Goal: Task Accomplishment & Management: Use online tool/utility

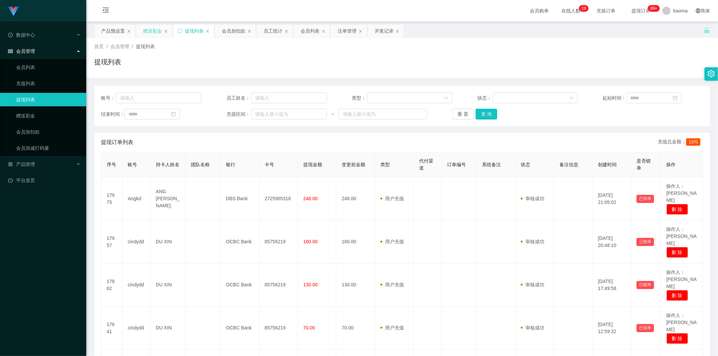
click at [150, 32] on div "赠送彩金" at bounding box center [152, 31] width 19 height 13
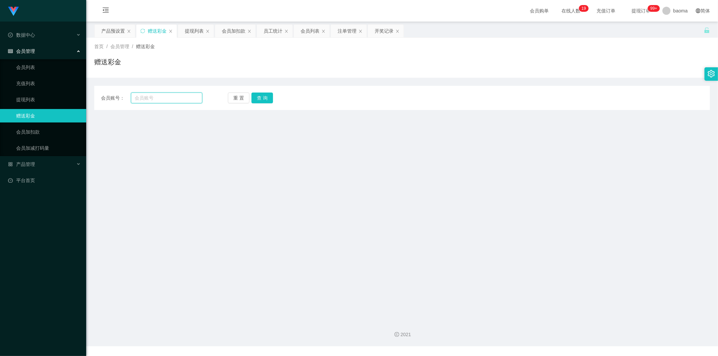
click at [163, 98] on input "text" at bounding box center [167, 98] width 72 height 11
paste input "cindydd"
type input "cindydd"
click at [263, 99] on button "查 询" at bounding box center [262, 98] width 22 height 11
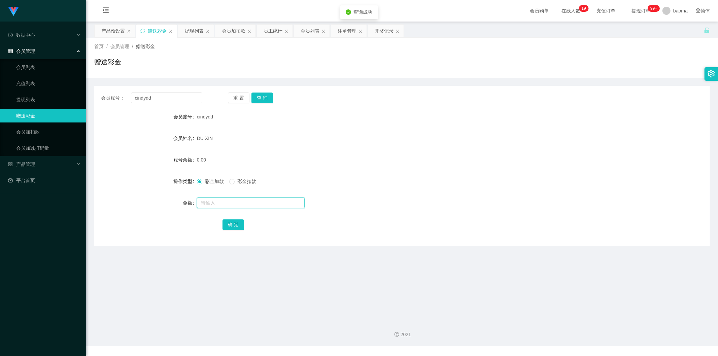
click at [214, 202] on input "text" at bounding box center [251, 203] width 108 height 11
type input "10000"
drag, startPoint x: 232, startPoint y: 226, endPoint x: 231, endPoint y: 222, distance: 3.6
click at [233, 224] on button "确 定" at bounding box center [233, 224] width 22 height 11
click at [309, 27] on div "会员列表" at bounding box center [310, 31] width 19 height 13
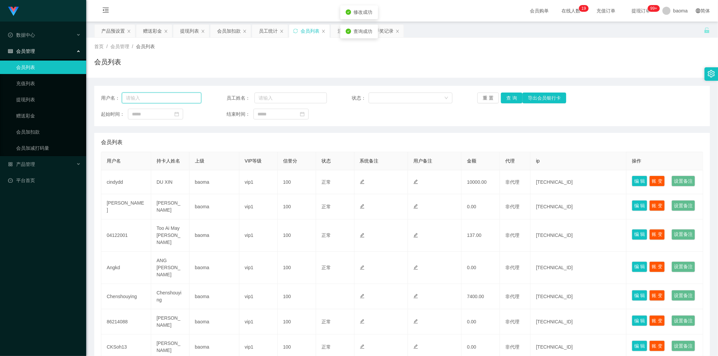
click at [163, 97] on input "text" at bounding box center [161, 98] width 79 height 11
paste input "cindydd"
type input "cindydd"
drag, startPoint x: 509, startPoint y: 97, endPoint x: 505, endPoint y: 98, distance: 3.8
click at [509, 97] on button "查 询" at bounding box center [512, 98] width 22 height 11
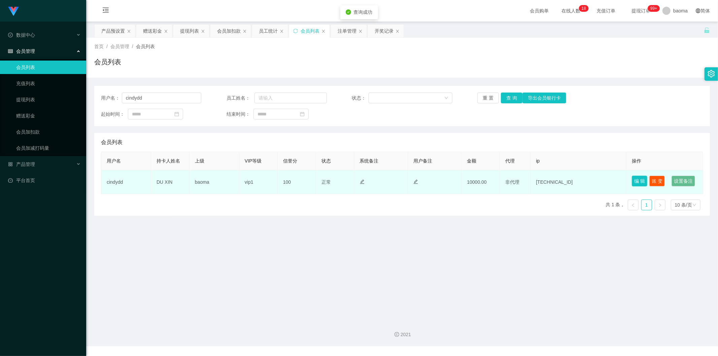
click at [634, 179] on button "编 辑" at bounding box center [639, 181] width 15 height 11
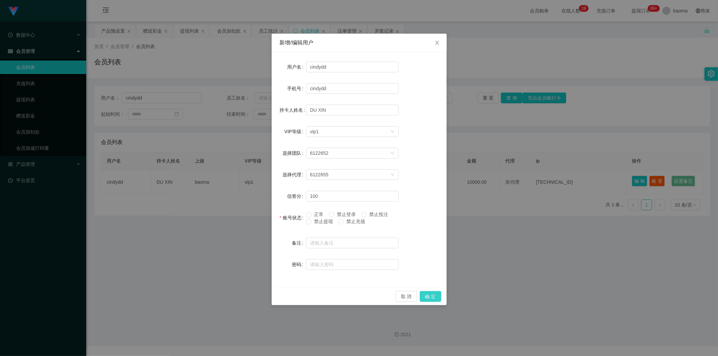
click at [436, 297] on button "确 定" at bounding box center [431, 296] width 22 height 11
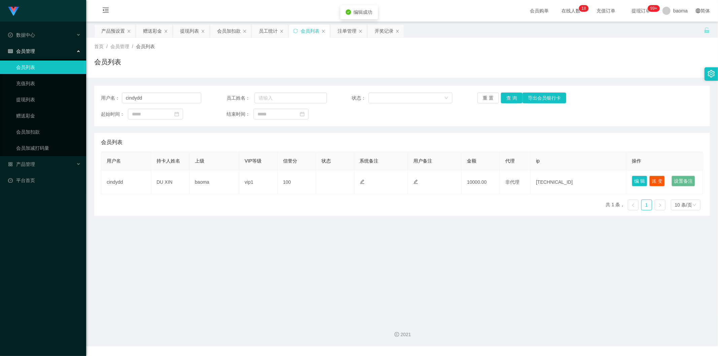
drag, startPoint x: 483, startPoint y: 287, endPoint x: 525, endPoint y: 238, distance: 64.9
click at [483, 287] on main "关闭左侧 关闭右侧 关闭其它 刷新页面 产品预设置 赠送彩金 提现列表 会员加扣款 员工统计 会员列表 注单管理 开奖记录 首页 / 会员管理 / 会员列表 …" at bounding box center [402, 169] width 632 height 294
drag, startPoint x: 164, startPoint y: 99, endPoint x: 26, endPoint y: 85, distance: 138.8
click at [39, 87] on section "Jingdong工作台代理端 数据中心 会员管理 会员列表 充值列表 提现列表 赠送彩金 会员加扣款 会员加减打码量 产品管理 平台首页 保存配置 重置配置 …" at bounding box center [359, 173] width 718 height 346
click at [509, 98] on button "查 询" at bounding box center [512, 98] width 22 height 11
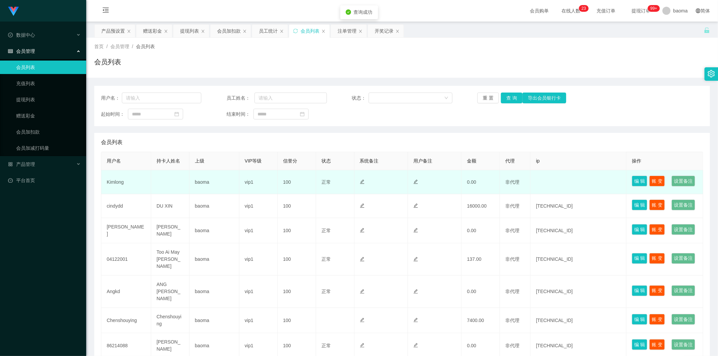
click at [115, 189] on td "Kimlong" at bounding box center [126, 182] width 50 height 24
click at [115, 188] on td "Kimlong" at bounding box center [126, 182] width 50 height 24
copy td "Kimlong"
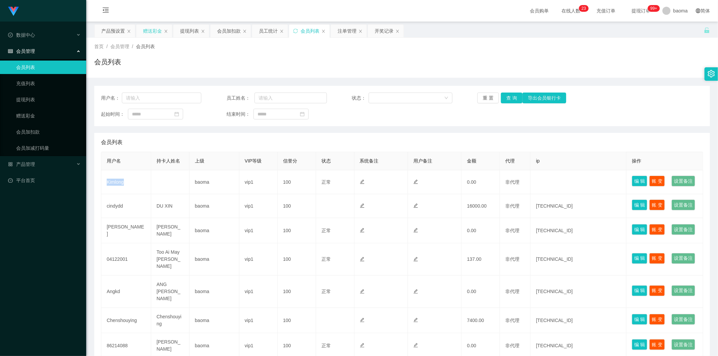
click at [145, 29] on div "赠送彩金" at bounding box center [152, 31] width 19 height 13
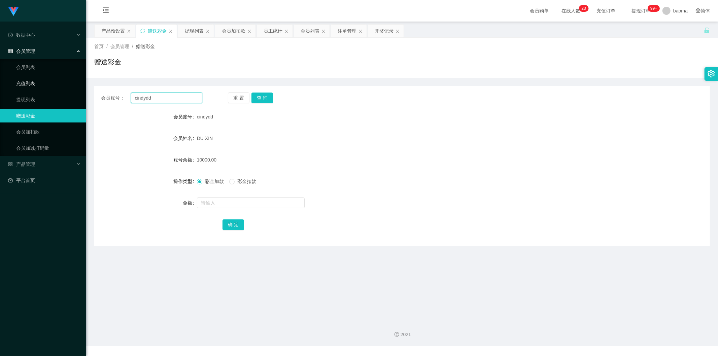
drag, startPoint x: 81, startPoint y: 85, endPoint x: 68, endPoint y: 82, distance: 13.7
click at [68, 82] on section "Jingdong工作台代理端 数据中心 会员管理 会员列表 充值列表 提现列表 赠送彩金 会员加扣款 会员加减打码量 产品管理 平台首页 保存配置 重置配置 …" at bounding box center [359, 173] width 718 height 346
paste input "Kimlong"
type input "Kimlong"
drag, startPoint x: 264, startPoint y: 98, endPoint x: 253, endPoint y: 100, distance: 10.9
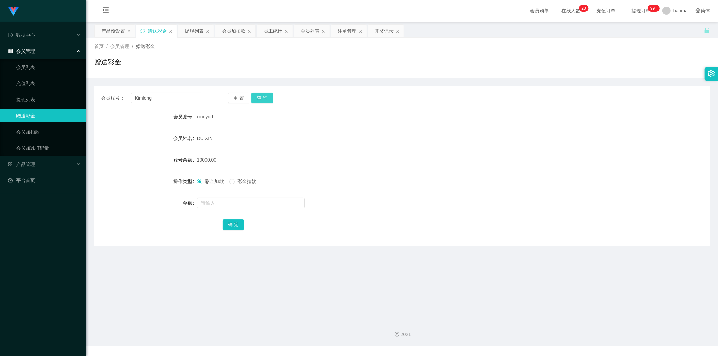
click at [264, 98] on button "查 询" at bounding box center [262, 98] width 22 height 11
click at [217, 200] on input "text" at bounding box center [251, 203] width 108 height 11
type input "100"
click at [235, 226] on button "确 定" at bounding box center [233, 224] width 22 height 11
click at [119, 26] on div "产品预设置" at bounding box center [113, 31] width 24 height 13
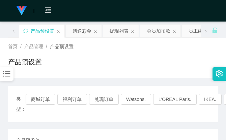
click at [199, 51] on div "首页 / 产品管理 / 产品预设置 / 产品预设置" at bounding box center [112, 57] width 209 height 29
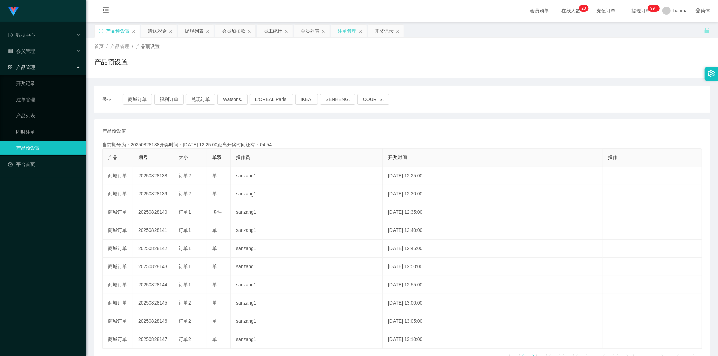
click at [345, 29] on div "注单管理" at bounding box center [347, 31] width 19 height 13
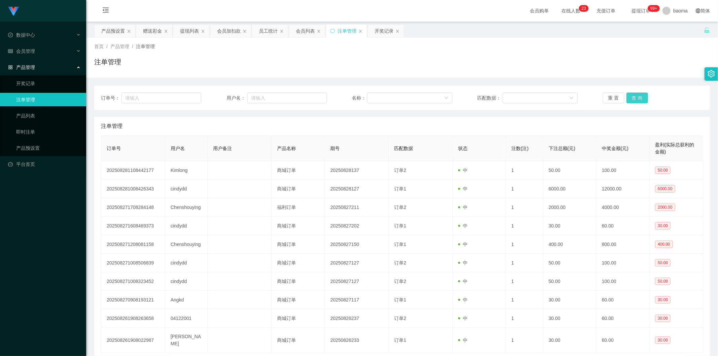
click at [637, 98] on button "查 询" at bounding box center [637, 98] width 22 height 11
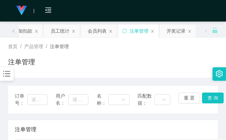
click at [200, 48] on div "首页 / 产品管理 / 注单管理 /" at bounding box center [112, 46] width 209 height 7
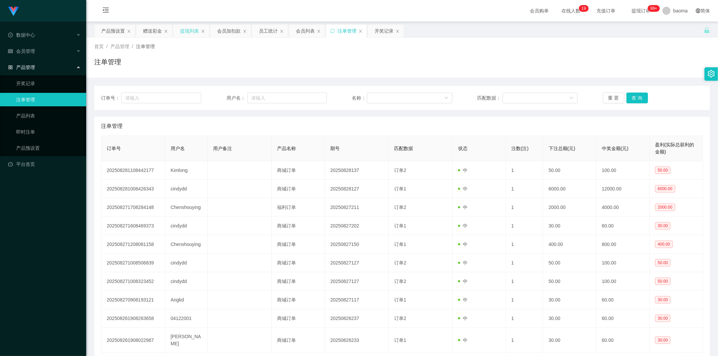
click at [184, 29] on div "提现列表" at bounding box center [189, 31] width 19 height 13
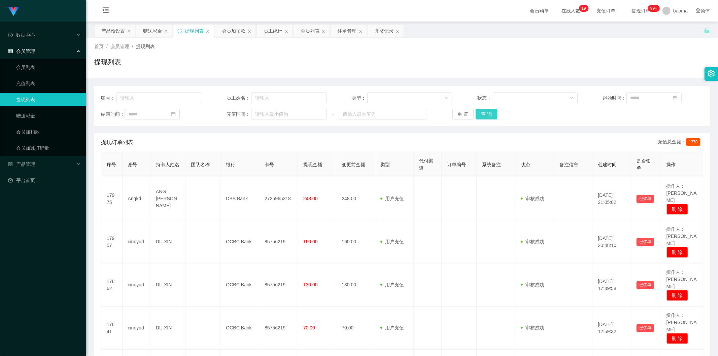
drag, startPoint x: 485, startPoint y: 113, endPoint x: 495, endPoint y: 111, distance: 9.5
click at [485, 113] on button "查 询" at bounding box center [487, 114] width 22 height 11
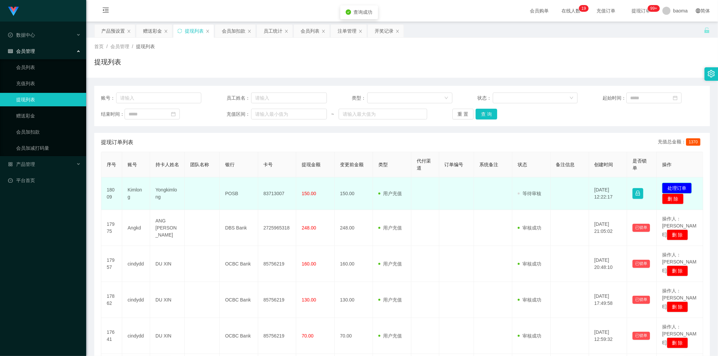
click at [668, 185] on button "处理订单" at bounding box center [677, 188] width 30 height 11
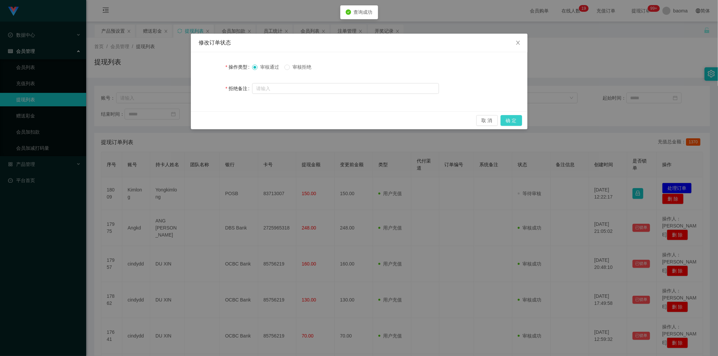
click at [517, 119] on button "确 定" at bounding box center [512, 120] width 22 height 11
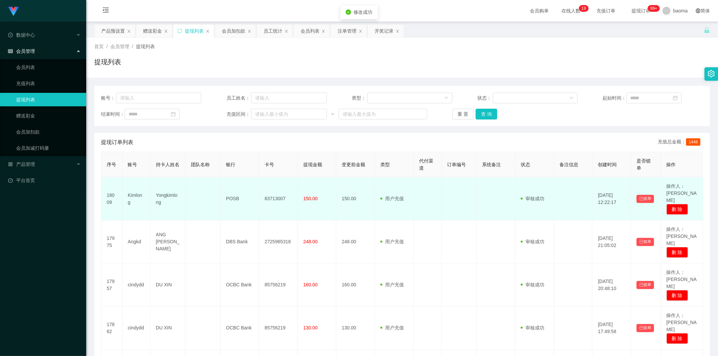
click at [275, 191] on td "83713007" at bounding box center [278, 198] width 39 height 43
copy td "83713007"
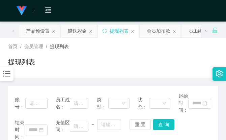
drag, startPoint x: 203, startPoint y: 15, endPoint x: 203, endPoint y: 5, distance: 10.5
click at [203, 15] on div "会员购单 在线人数 0 1 2 3 4 5 6 7 8 9 0 1 2 3 4 5 6 7 8 9 0 1 2 3 4 5 6 7 8 9 0 1 2 3 4…" at bounding box center [113, 11] width 226 height 22
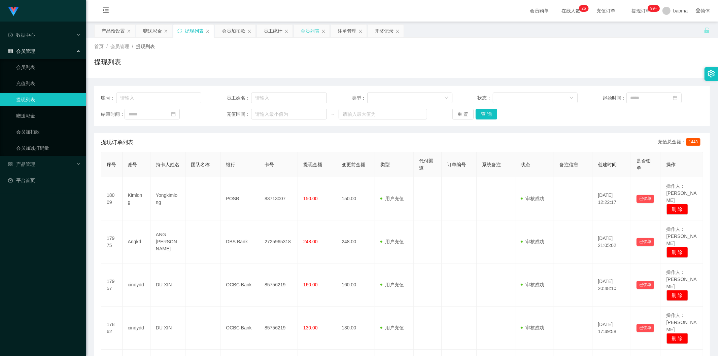
click at [309, 31] on div "会员列表" at bounding box center [310, 31] width 19 height 13
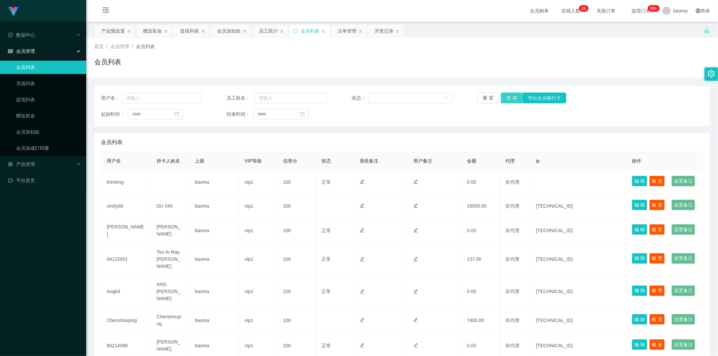
click at [507, 100] on button "查 询" at bounding box center [512, 98] width 22 height 11
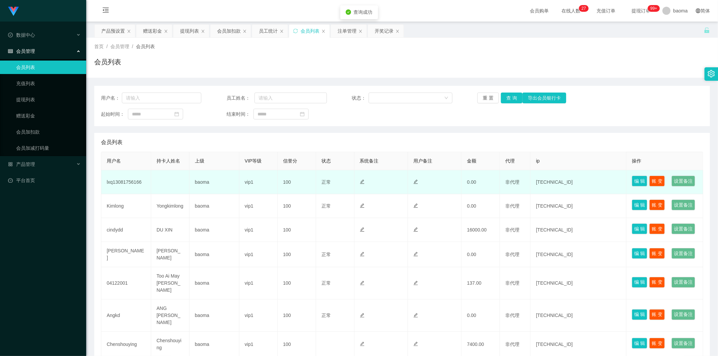
click at [130, 187] on td "lxq13081756166" at bounding box center [126, 182] width 50 height 24
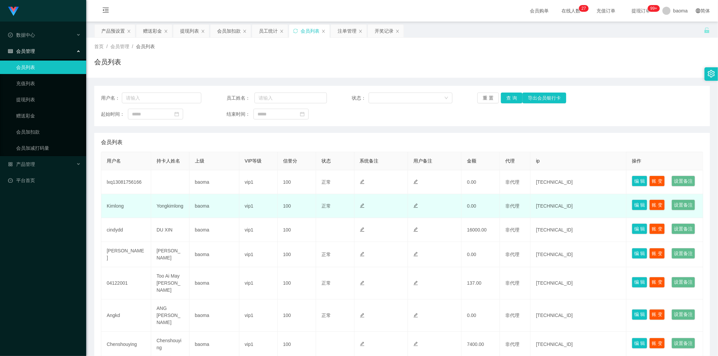
click at [116, 218] on td "Kimlong" at bounding box center [126, 206] width 50 height 24
click at [118, 218] on td "Kimlong" at bounding box center [126, 206] width 50 height 24
copy td "Kimlong"
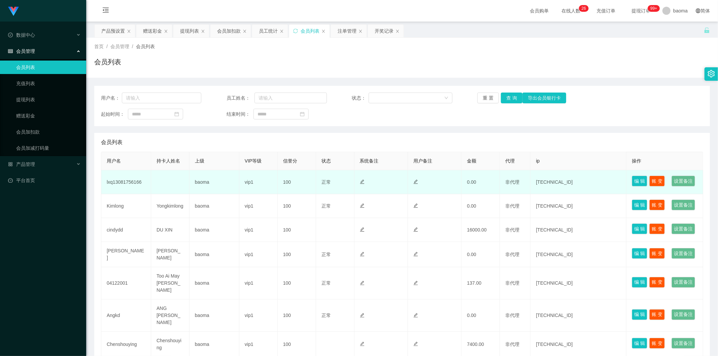
click at [131, 188] on td "lxq13081756166" at bounding box center [126, 182] width 50 height 24
copy td "lxq13081756166"
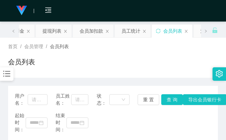
click at [199, 48] on div "首页 / 会员管理 / 会员列表 /" at bounding box center [112, 46] width 209 height 7
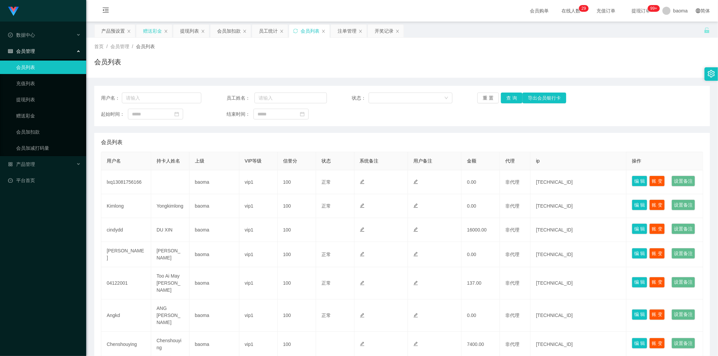
click at [149, 31] on div "赠送彩金" at bounding box center [152, 31] width 19 height 13
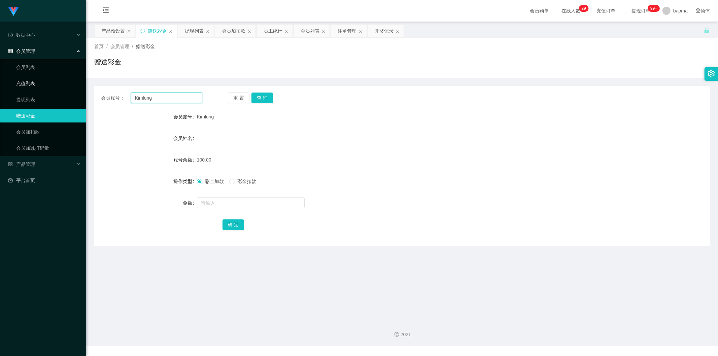
drag, startPoint x: 164, startPoint y: 100, endPoint x: 62, endPoint y: 82, distance: 103.9
click at [62, 82] on section "Jingdong工作台代理端 数据中心 会员管理 会员列表 充值列表 提现列表 赠送彩金 会员加扣款 会员加减打码量 产品管理 平台首页 保存配置 重置配置 …" at bounding box center [359, 173] width 718 height 346
paste input "lxq13081756166"
type input "lxq13081756166"
click at [261, 96] on button "查 询" at bounding box center [262, 98] width 22 height 11
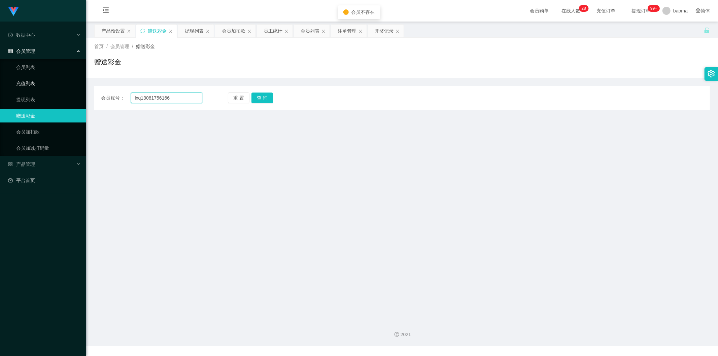
drag, startPoint x: 182, startPoint y: 95, endPoint x: 77, endPoint y: 86, distance: 104.7
click at [78, 86] on section "Jingdong工作台代理端 数据中心 会员管理 会员列表 充值列表 提现列表 赠送彩金 会员加扣款 会员加减打码量 产品管理 平台首页 保存配置 重置配置 …" at bounding box center [359, 173] width 718 height 346
paste input "lxq13081756166"
type input "lxq13081756166"
click at [264, 99] on button "查 询" at bounding box center [262, 98] width 22 height 11
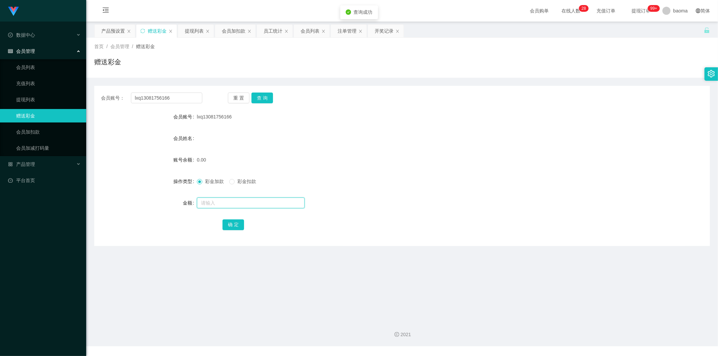
click at [216, 198] on input "text" at bounding box center [251, 203] width 108 height 11
type input "100"
click at [237, 221] on button "确 定" at bounding box center [233, 224] width 22 height 11
drag, startPoint x: 172, startPoint y: 97, endPoint x: 108, endPoint y: 88, distance: 64.9
click at [108, 88] on div "会员账号： lxq13081756166 重 置 查 询 会员账号 lxq13081756166 会员姓名 账号余额 100.00 操作类型 彩金加款 彩金扣…" at bounding box center [402, 166] width 616 height 160
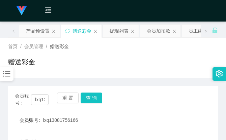
click at [194, 39] on div "首页 / 会员管理 / 赠送彩金 / 赠送彩金" at bounding box center [113, 58] width 226 height 40
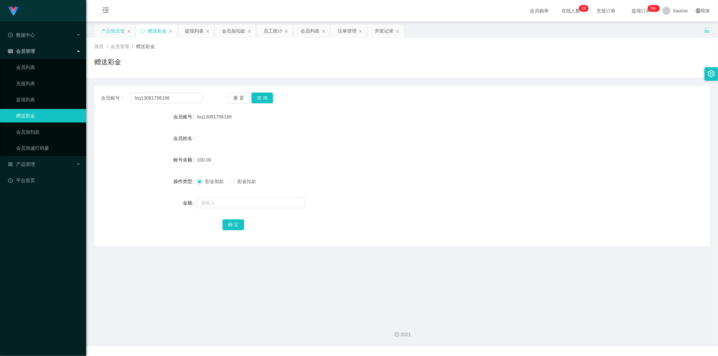
click at [115, 26] on div "产品预设置" at bounding box center [113, 31] width 24 height 13
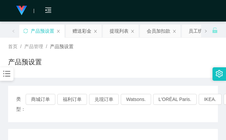
drag, startPoint x: 189, startPoint y: 45, endPoint x: 197, endPoint y: 4, distance: 42.2
click at [189, 43] on div "首页 / 产品管理 / 产品预设置 /" at bounding box center [112, 46] width 209 height 7
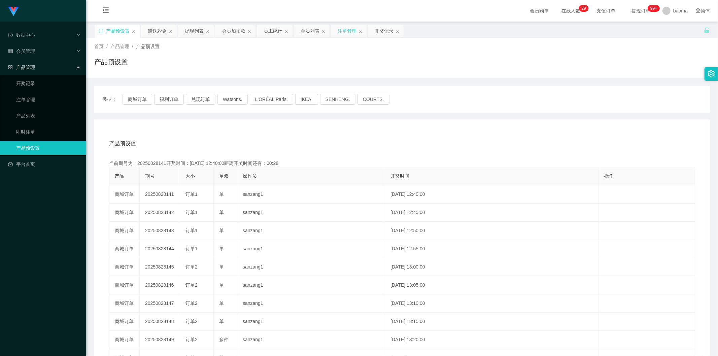
drag, startPoint x: 348, startPoint y: 29, endPoint x: 347, endPoint y: 33, distance: 4.1
click at [347, 29] on div "注单管理" at bounding box center [347, 31] width 19 height 13
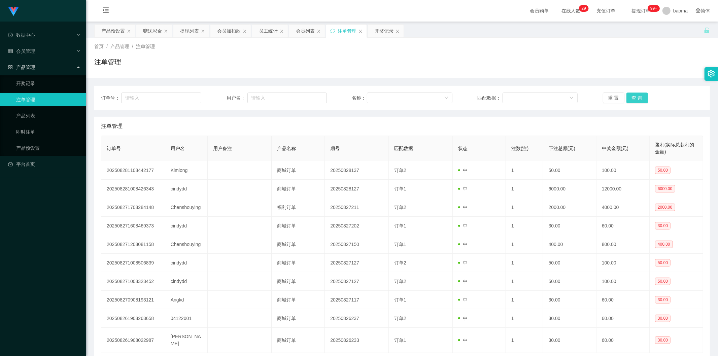
click at [637, 100] on button "查 询" at bounding box center [637, 98] width 22 height 11
click at [633, 98] on button "查 询" at bounding box center [637, 98] width 22 height 11
click at [633, 98] on div "重 置 查 询" at bounding box center [653, 98] width 100 height 11
click at [633, 98] on button "查 询" at bounding box center [637, 98] width 22 height 11
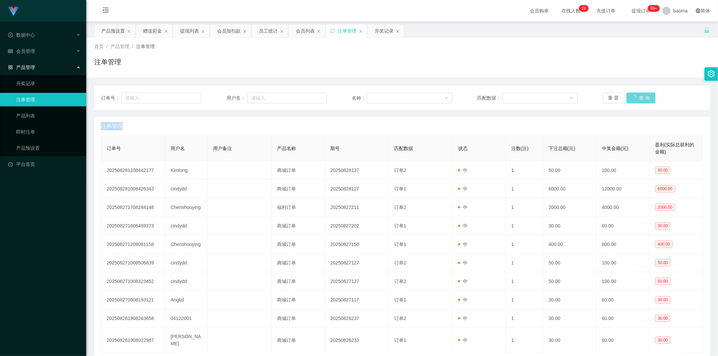
click at [633, 98] on div "重 置 查 询" at bounding box center [653, 98] width 100 height 11
click at [633, 98] on button "查 询" at bounding box center [637, 98] width 22 height 11
click at [633, 98] on div "重 置 查 询" at bounding box center [653, 98] width 100 height 11
click at [633, 98] on button "查 询" at bounding box center [637, 98] width 22 height 11
click at [633, 96] on button "查 询" at bounding box center [637, 98] width 22 height 11
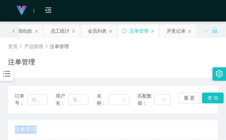
click at [12, 29] on icon "图标: left" at bounding box center [13, 30] width 3 height 3
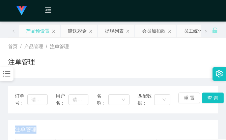
click at [41, 32] on div "产品预设置" at bounding box center [38, 31] width 24 height 13
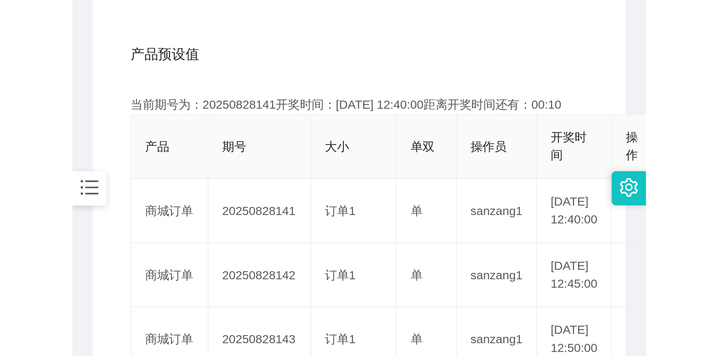
scroll to position [149, 0]
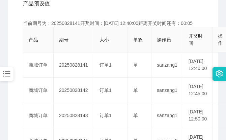
drag, startPoint x: 210, startPoint y: 20, endPoint x: 211, endPoint y: 15, distance: 4.1
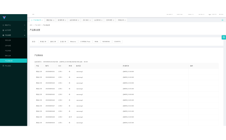
scroll to position [0, 0]
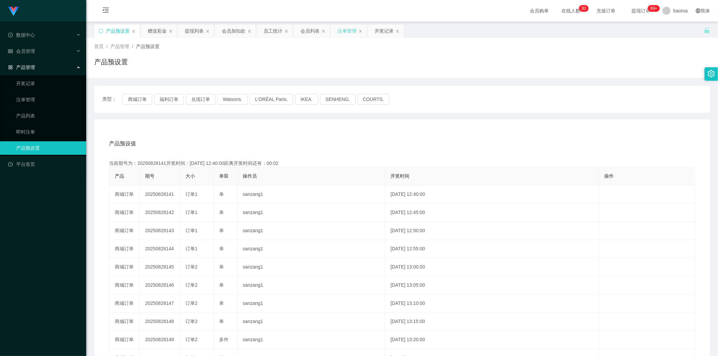
click at [348, 33] on div "注单管理" at bounding box center [347, 31] width 19 height 13
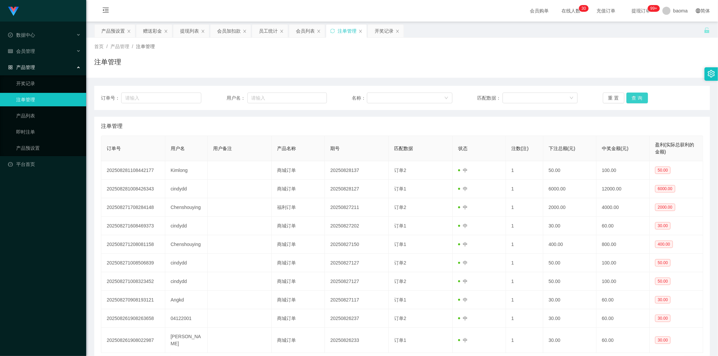
click at [635, 98] on button "查 询" at bounding box center [637, 98] width 22 height 11
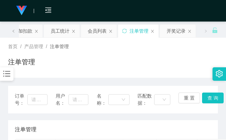
drag, startPoint x: 193, startPoint y: 50, endPoint x: 197, endPoint y: 6, distance: 44.3
click at [193, 45] on div "首页 / 产品管理 / 注单管理 /" at bounding box center [112, 46] width 209 height 7
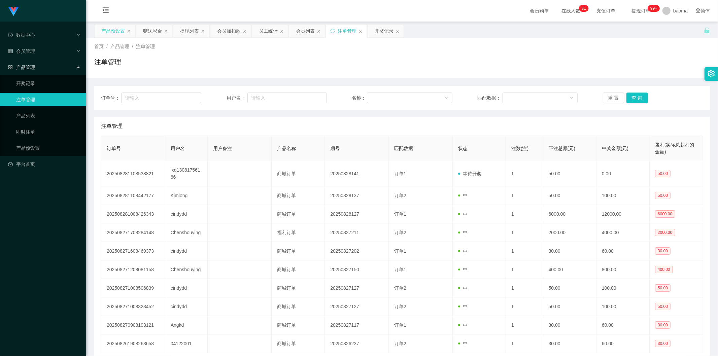
click at [113, 30] on div "产品预设置" at bounding box center [113, 31] width 24 height 13
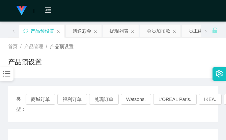
drag, startPoint x: 196, startPoint y: 59, endPoint x: 200, endPoint y: 49, distance: 10.6
click at [197, 56] on div "首页 / 产品管理 / 产品预设置 / 产品预设置" at bounding box center [112, 57] width 209 height 29
drag, startPoint x: 198, startPoint y: 48, endPoint x: 196, endPoint y: 10, distance: 37.8
click at [197, 44] on div "首页 / 产品管理 / 产品预设置 /" at bounding box center [112, 46] width 209 height 7
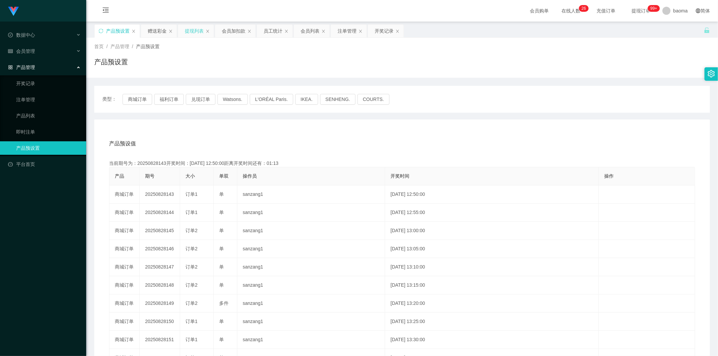
click at [194, 35] on div "提现列表" at bounding box center [194, 31] width 19 height 13
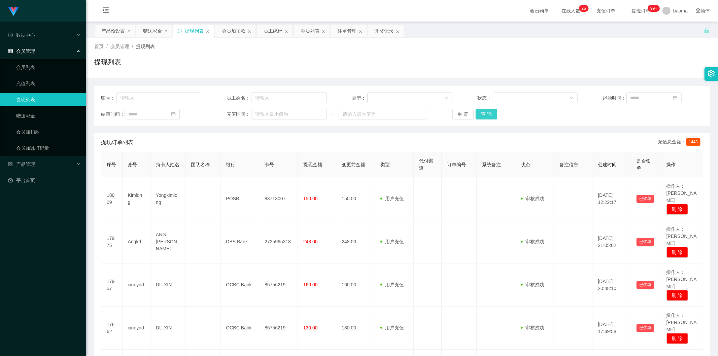
click at [486, 114] on button "查 询" at bounding box center [487, 114] width 22 height 11
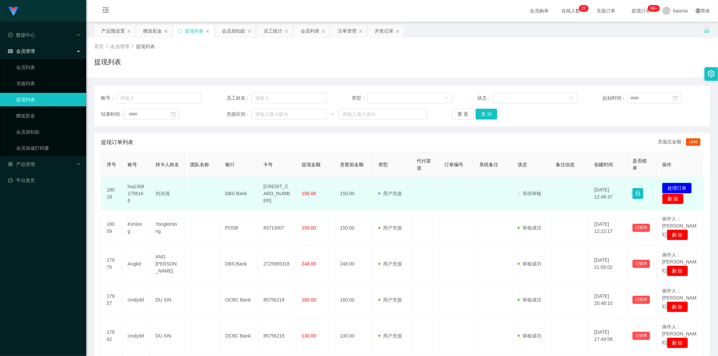
click at [675, 184] on button "处理订单" at bounding box center [677, 188] width 30 height 11
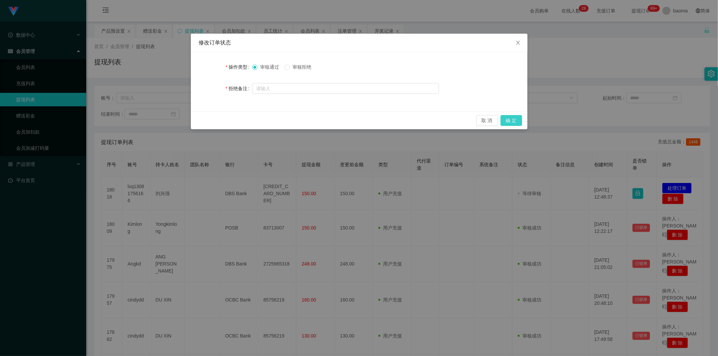
click at [514, 117] on button "确 定" at bounding box center [512, 120] width 22 height 11
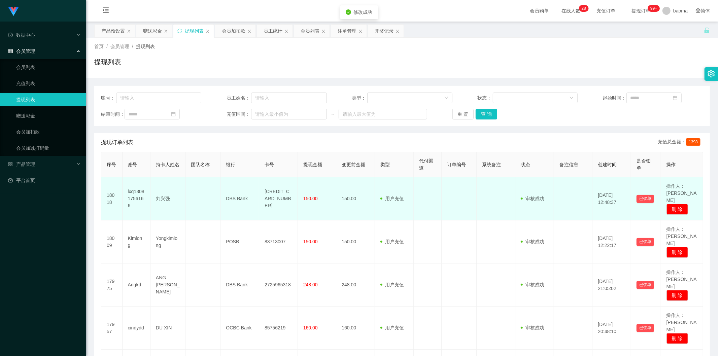
click at [272, 198] on td "[CREDIT_CARD_NUMBER]" at bounding box center [278, 198] width 39 height 43
copy td "[CREDIT_CARD_NUMBER]"
click at [288, 202] on td "[CREDIT_CARD_NUMBER]" at bounding box center [278, 198] width 39 height 43
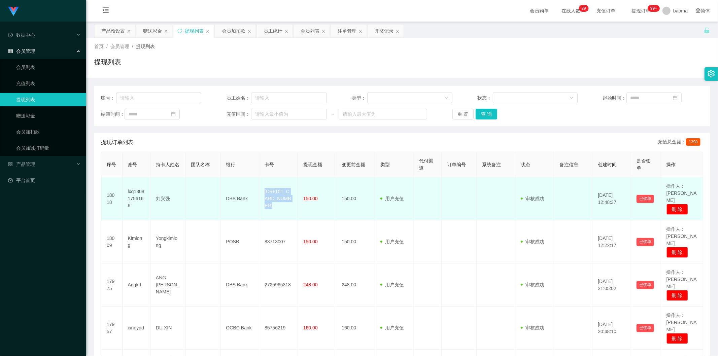
click at [281, 202] on td "[CREDIT_CARD_NUMBER]" at bounding box center [278, 198] width 39 height 43
click at [267, 194] on td "[CREDIT_CARD_NUMBER]" at bounding box center [278, 198] width 39 height 43
copy td "[CREDIT_CARD_NUMBER]"
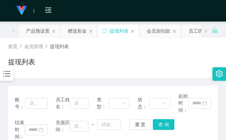
drag, startPoint x: 201, startPoint y: 51, endPoint x: 198, endPoint y: 41, distance: 9.9
click at [200, 45] on div "首页 / 会员管理 / 提现列表 / 提现列表" at bounding box center [112, 57] width 209 height 29
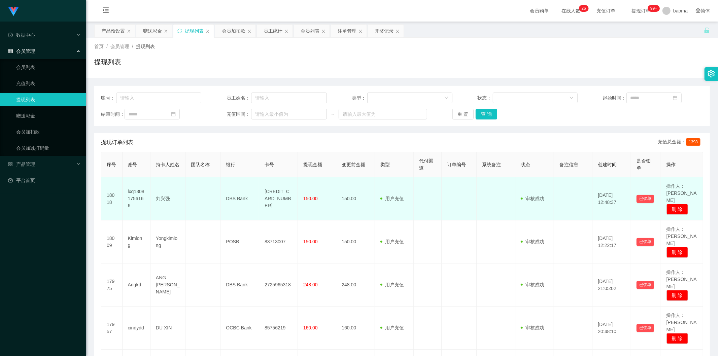
click at [272, 191] on td "[CREDIT_CARD_NUMBER]" at bounding box center [278, 198] width 39 height 43
copy td "[CREDIT_CARD_NUMBER]"
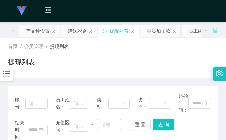
click at [139, 59] on div "提现列表" at bounding box center [112, 64] width 209 height 15
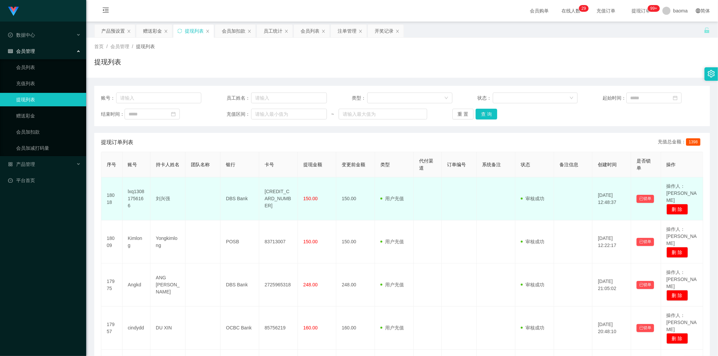
click at [165, 193] on td "刘兴强" at bounding box center [167, 198] width 35 height 43
copy td "刘兴强"
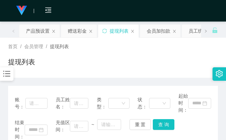
click at [111, 64] on div "提现列表" at bounding box center [112, 64] width 209 height 15
click at [93, 55] on div "首页 / 会员管理 / 提现列表 / 提现列表" at bounding box center [112, 57] width 209 height 29
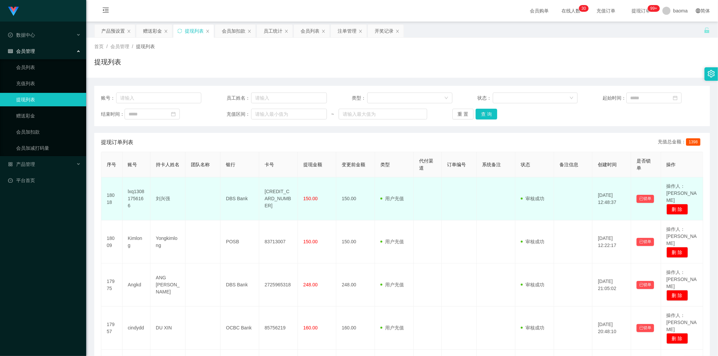
click at [242, 196] on td "DBS Bank" at bounding box center [239, 198] width 39 height 43
click at [243, 196] on td "DBS Bank" at bounding box center [239, 198] width 39 height 43
copy td "DBS Bank"
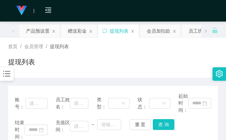
click at [199, 54] on div "首页 / 会员管理 / 提现列表 / 提现列表" at bounding box center [112, 57] width 209 height 29
click at [41, 29] on div "产品预设置" at bounding box center [38, 31] width 24 height 13
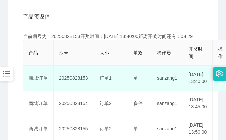
scroll to position [149, 0]
